Goal: Register for event/course

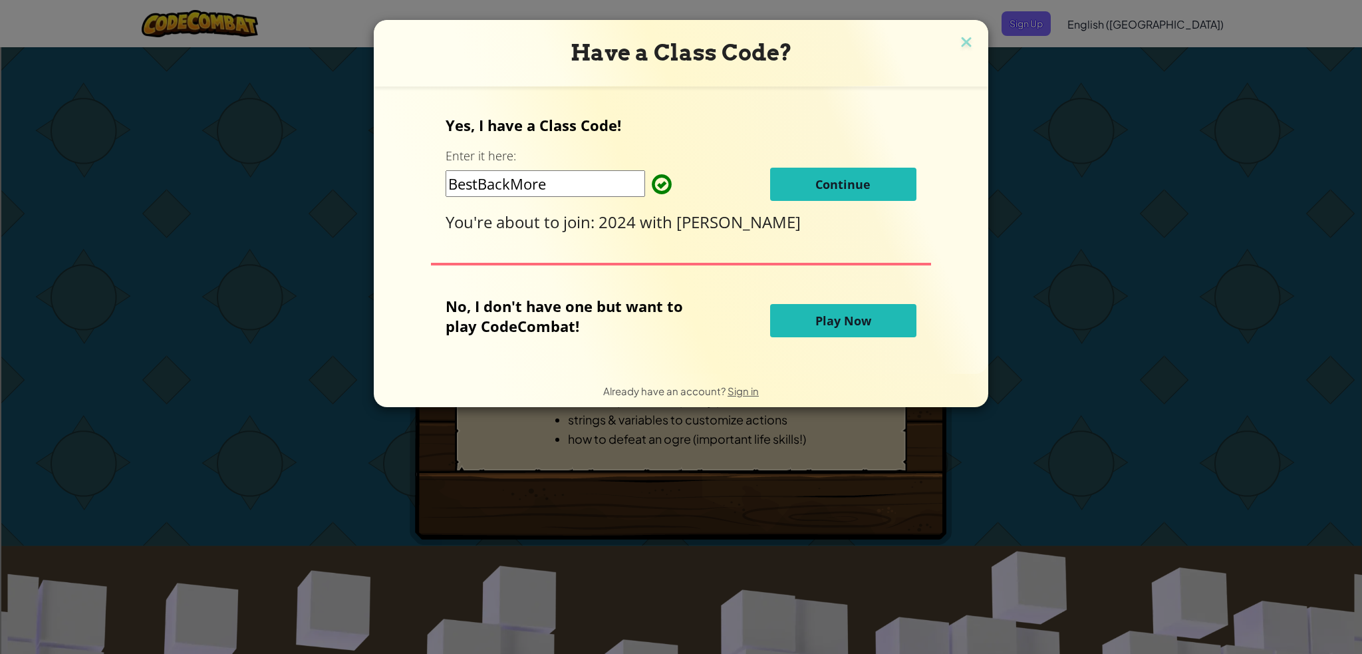
drag, startPoint x: 545, startPoint y: 185, endPoint x: 158, endPoint y: 116, distance: 393.0
click at [148, 110] on div "Have a Class Code? Yes, I have a Class Code! Enter it here: BestBackMore Contin…" at bounding box center [681, 327] width 1362 height 654
paste input "LargeFearShar"
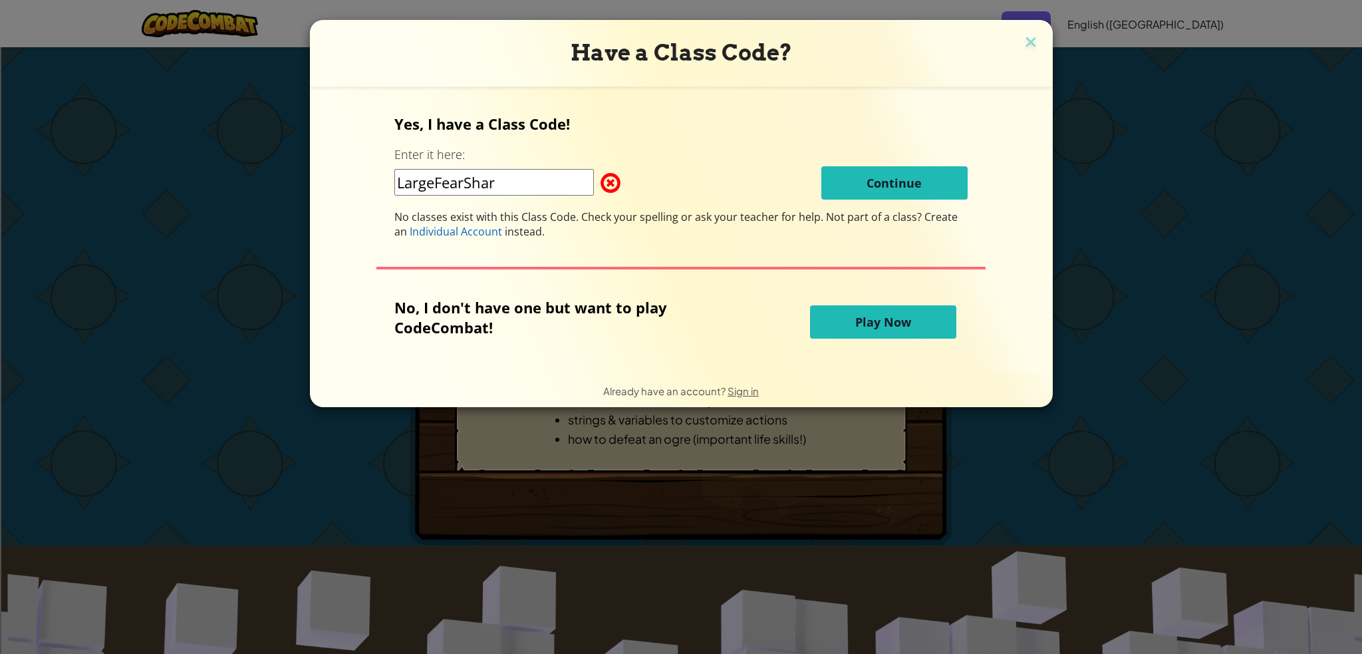
click at [600, 193] on span at bounding box center [600, 183] width 0 height 27
click at [511, 178] on input "LargeFearShar" at bounding box center [493, 182] width 199 height 27
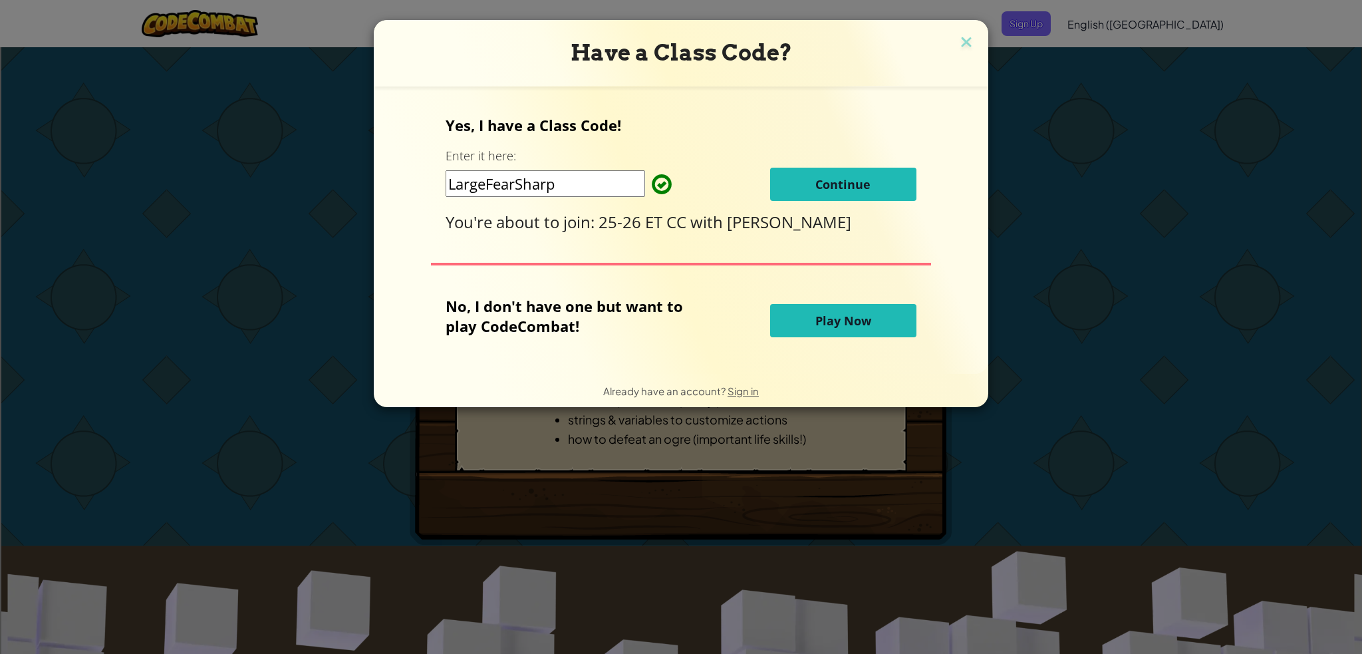
type input "LargeFearSharp"
click at [849, 186] on span "Continue" at bounding box center [842, 184] width 55 height 16
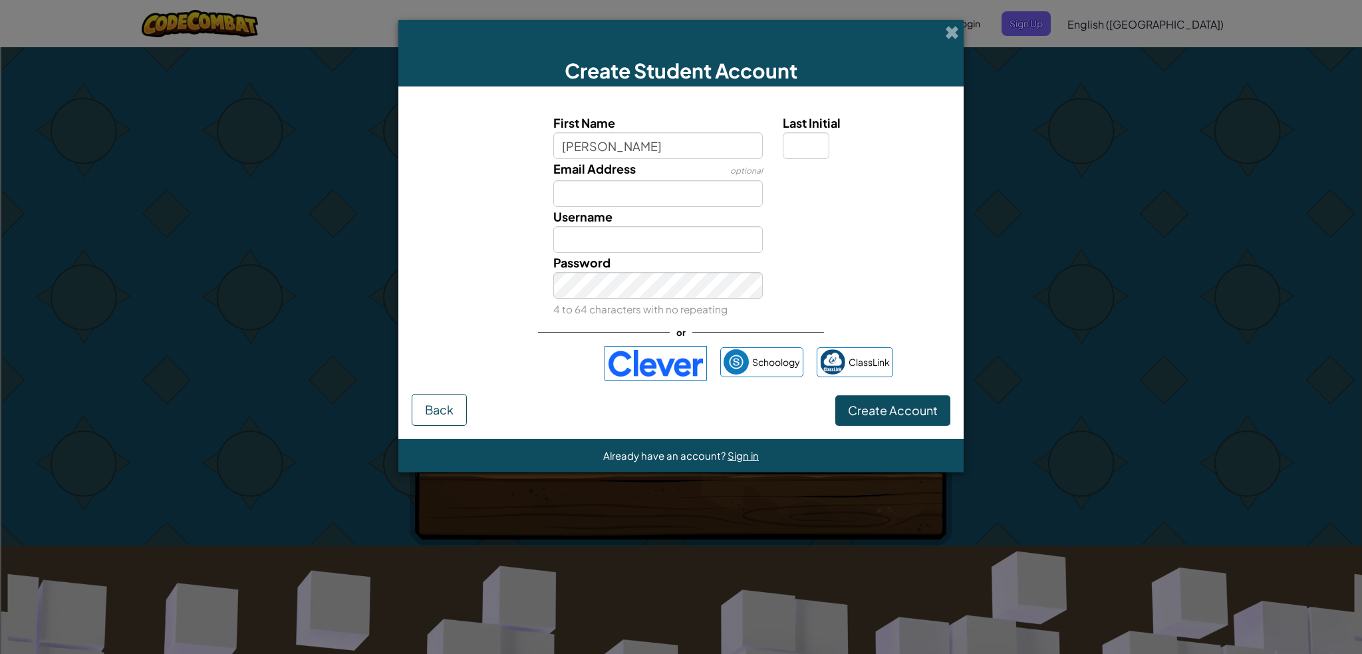
type input "[PERSON_NAME]"
click at [821, 138] on input "Last Initial" at bounding box center [806, 145] width 47 height 27
type input "S"
type input "[PERSON_NAME]"
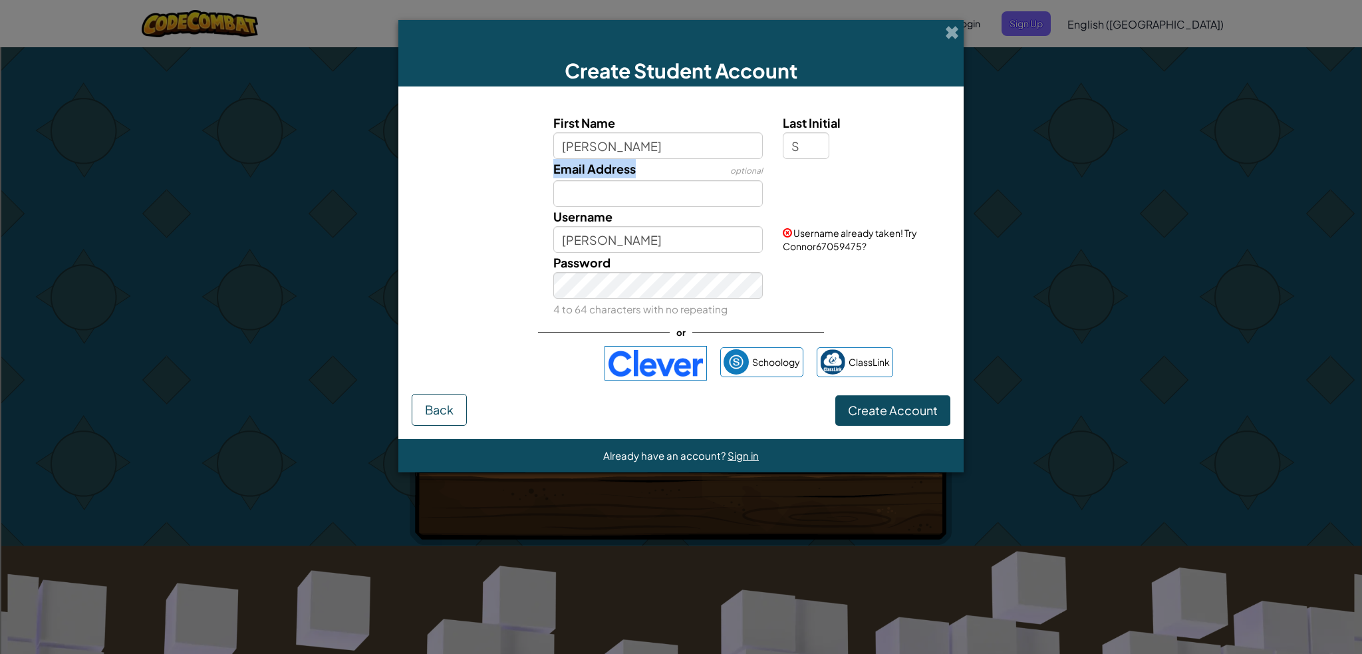
click at [636, 180] on div "Email Address optional" at bounding box center [658, 183] width 230 height 48
click at [576, 196] on input "Email Address" at bounding box center [658, 193] width 210 height 27
type input "CSchweihs38388"
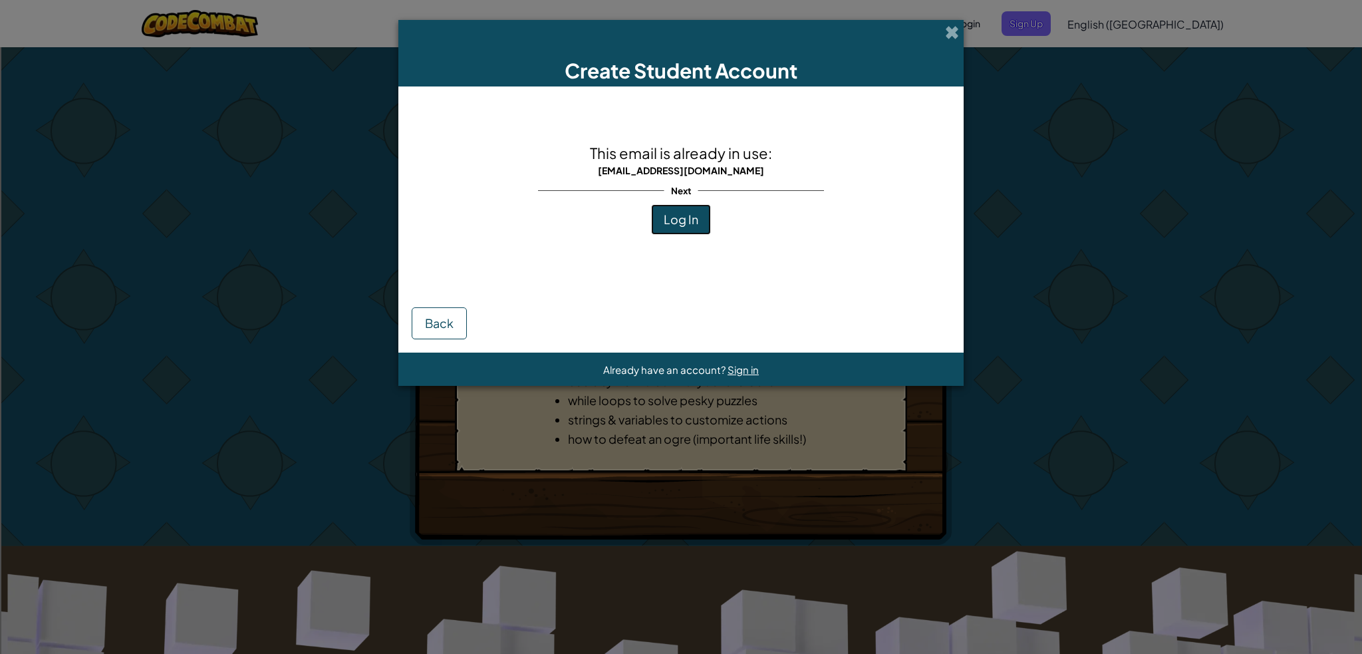
click at [678, 229] on button "Log In" at bounding box center [681, 219] width 60 height 31
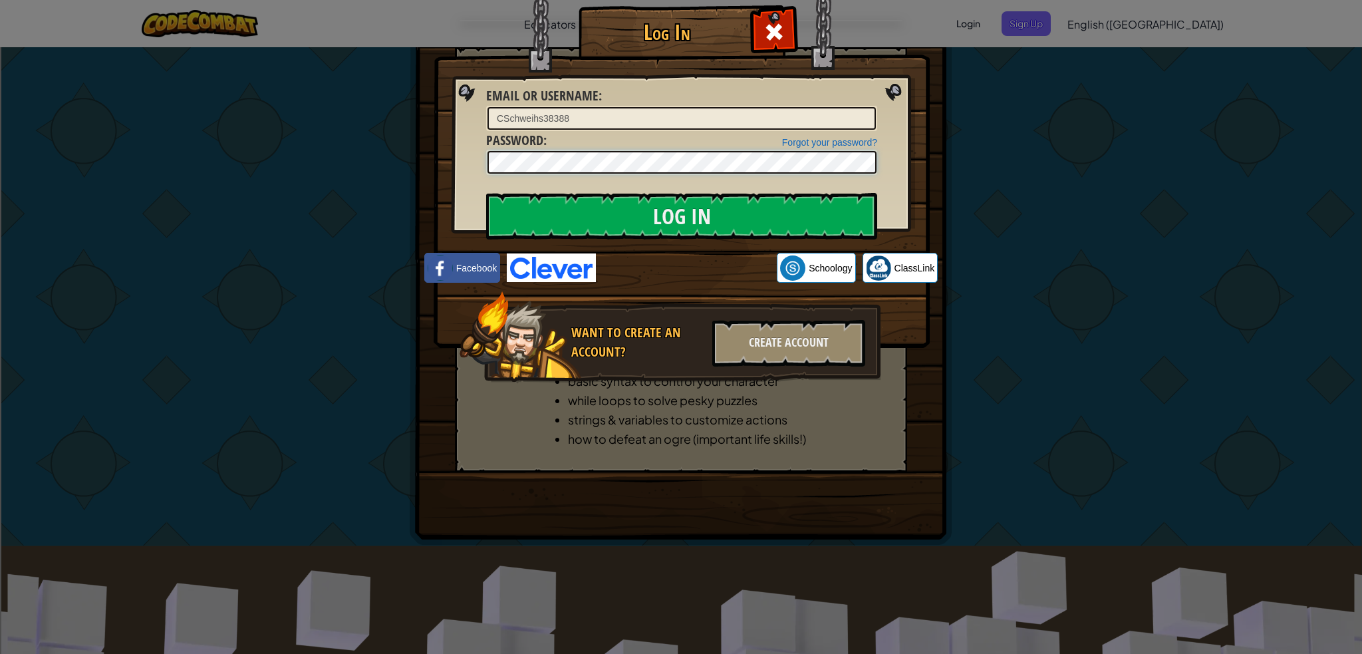
click at [486, 193] on input "Log In" at bounding box center [681, 216] width 391 height 47
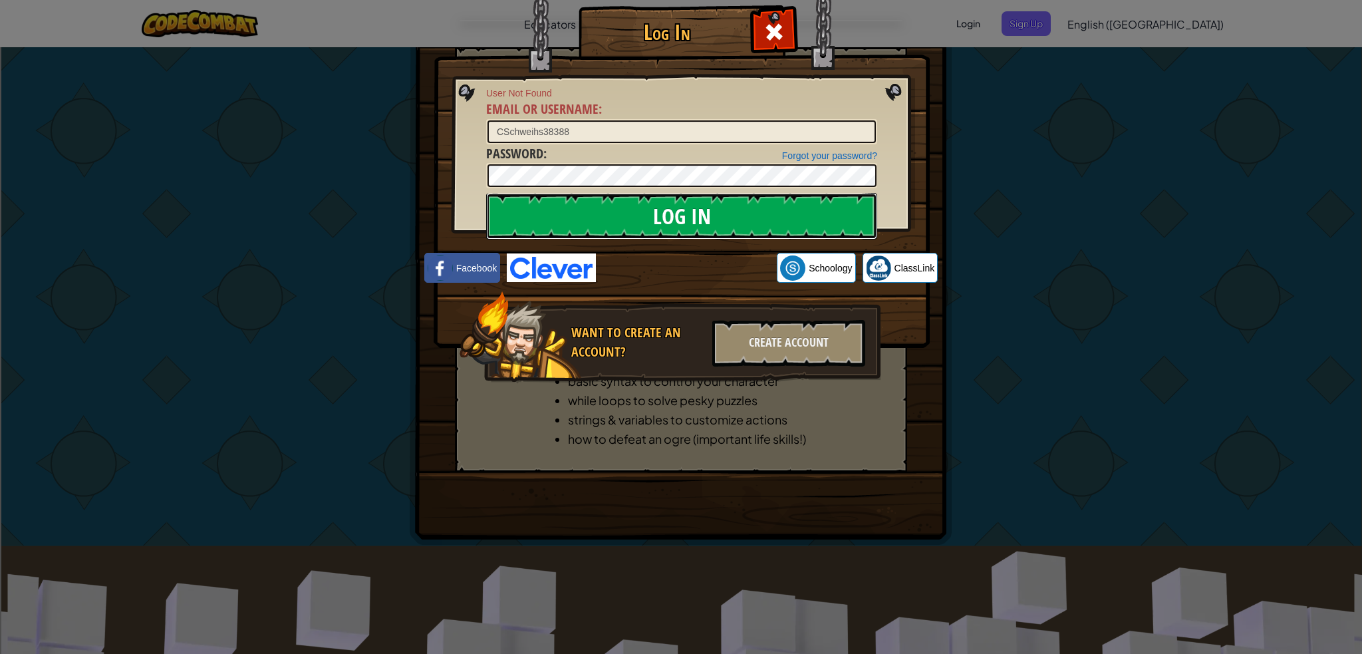
click at [682, 222] on input "Log In" at bounding box center [681, 216] width 391 height 47
click at [521, 193] on input "Log In" at bounding box center [681, 216] width 391 height 47
click at [525, 195] on input "Log In" at bounding box center [681, 216] width 391 height 47
click at [586, 138] on input "CSchweihs38388" at bounding box center [681, 131] width 388 height 23
type input "CSchweihs38388@"
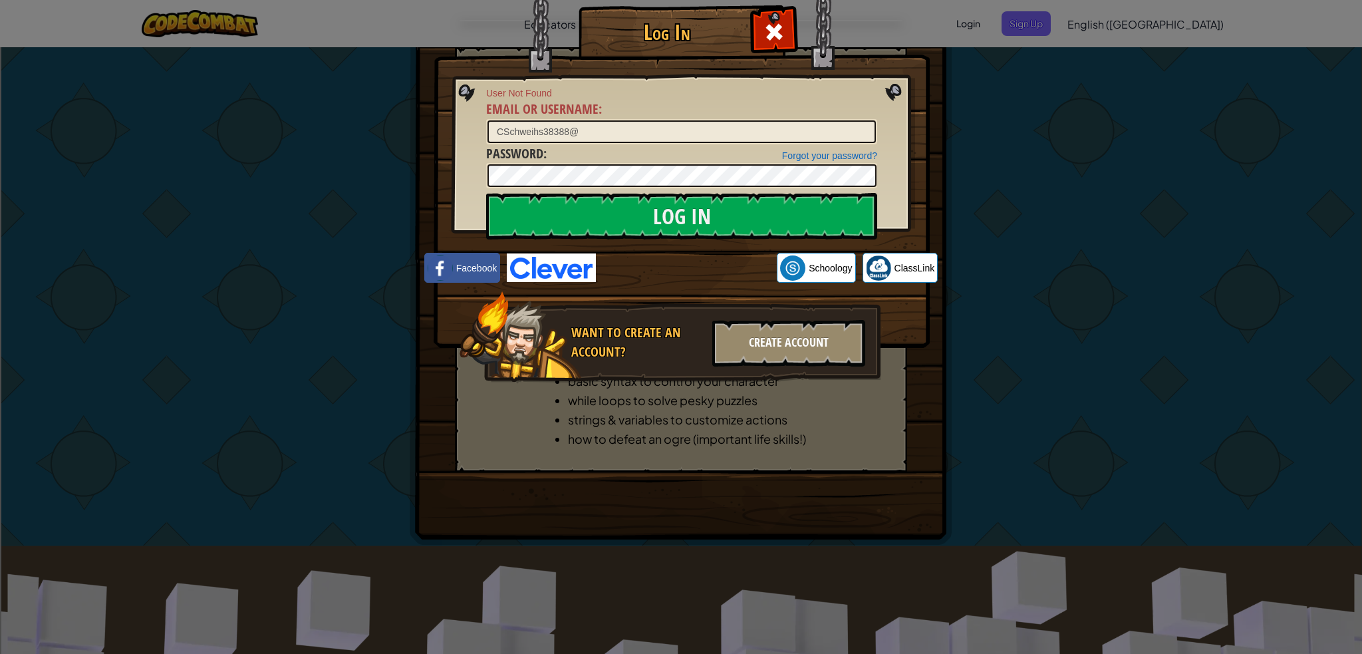
click at [825, 348] on div "Create Account" at bounding box center [788, 343] width 153 height 47
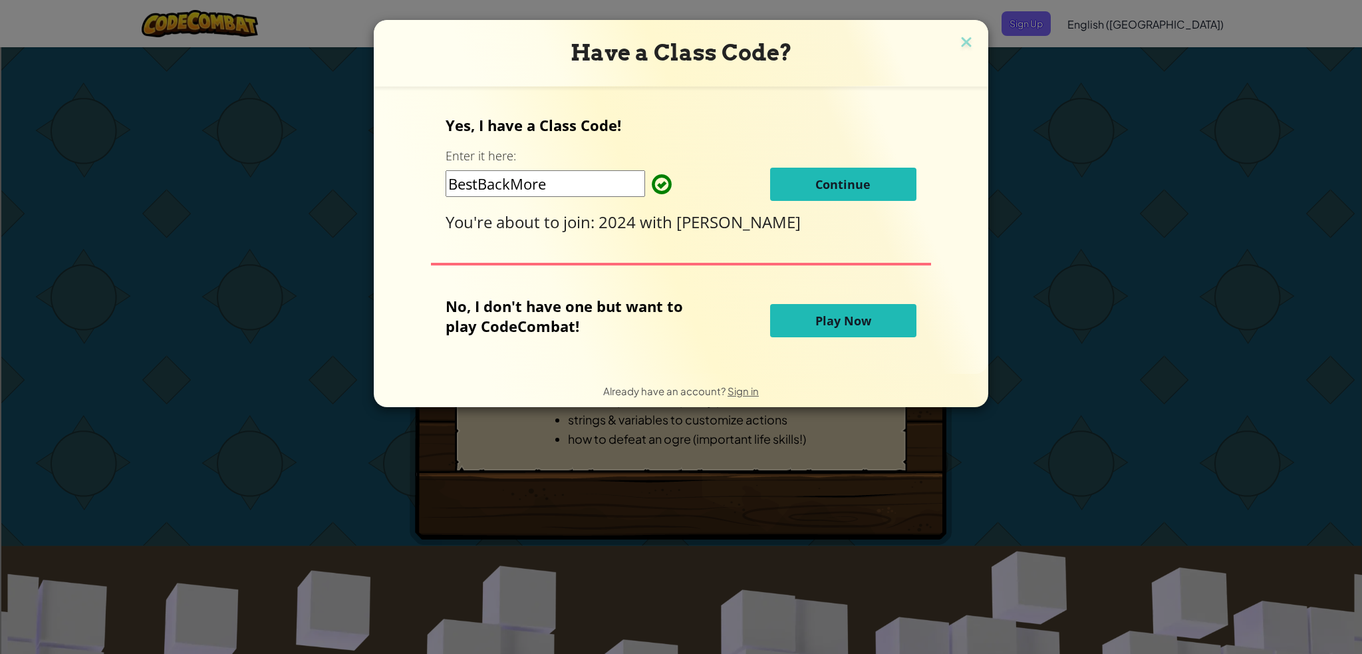
drag, startPoint x: 567, startPoint y: 188, endPoint x: 354, endPoint y: 184, distance: 212.8
click at [354, 184] on div "Have a Class Code? Yes, I have a Class Code! Enter it here: BestBackMore Contin…" at bounding box center [681, 327] width 1362 height 654
type input "V"
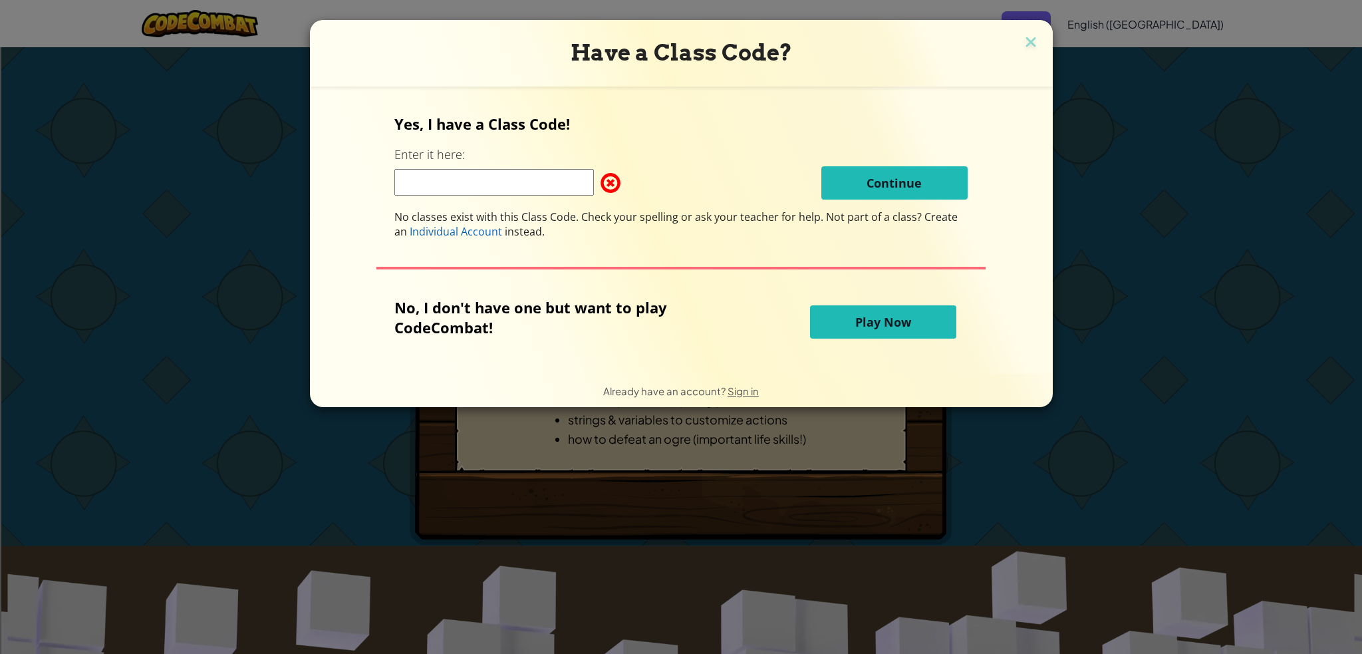
paste input "LargeFearShar"
type input "LargeFearSharp"
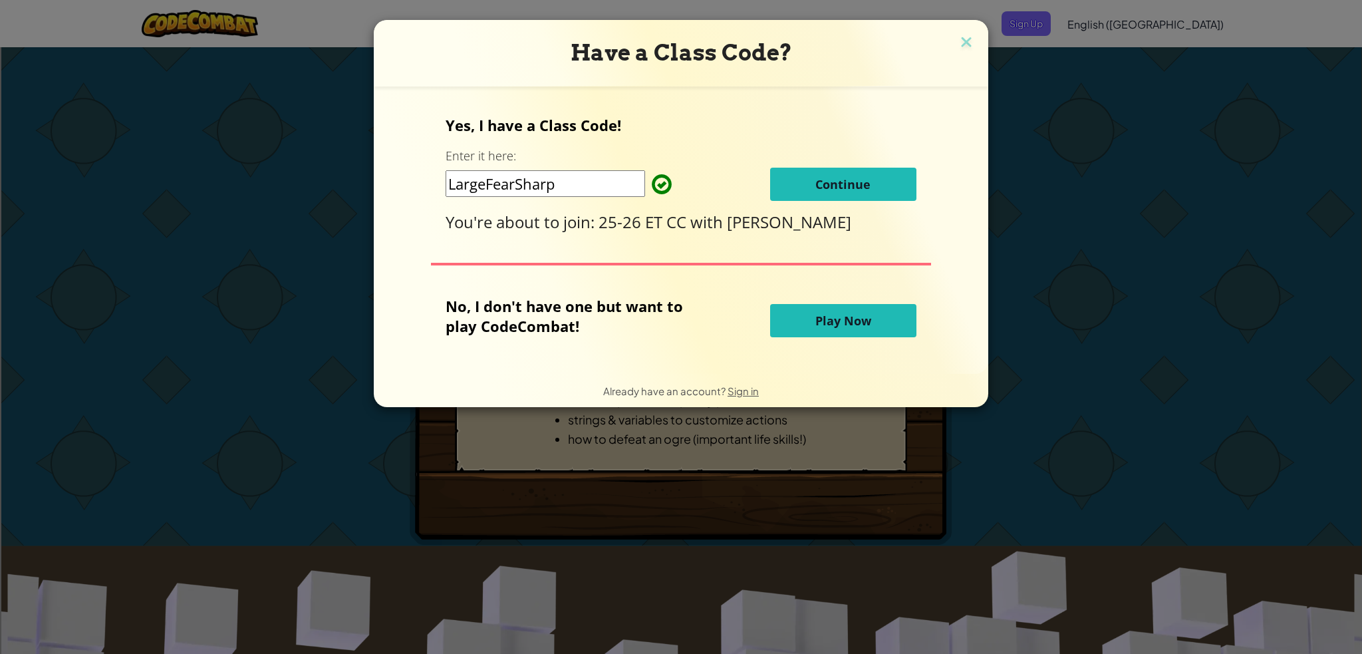
click at [896, 188] on button "Continue" at bounding box center [843, 184] width 146 height 33
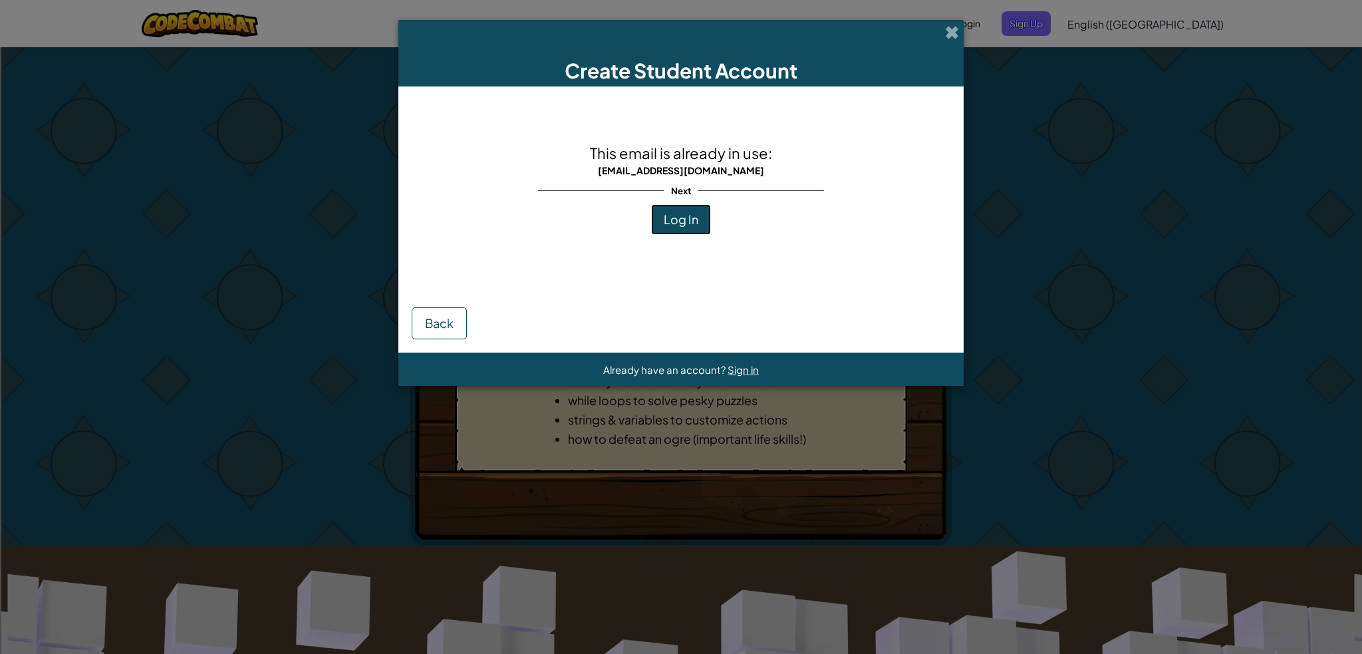
click at [677, 222] on span "Log In" at bounding box center [681, 218] width 35 height 15
